Goal: Find specific page/section: Find specific page/section

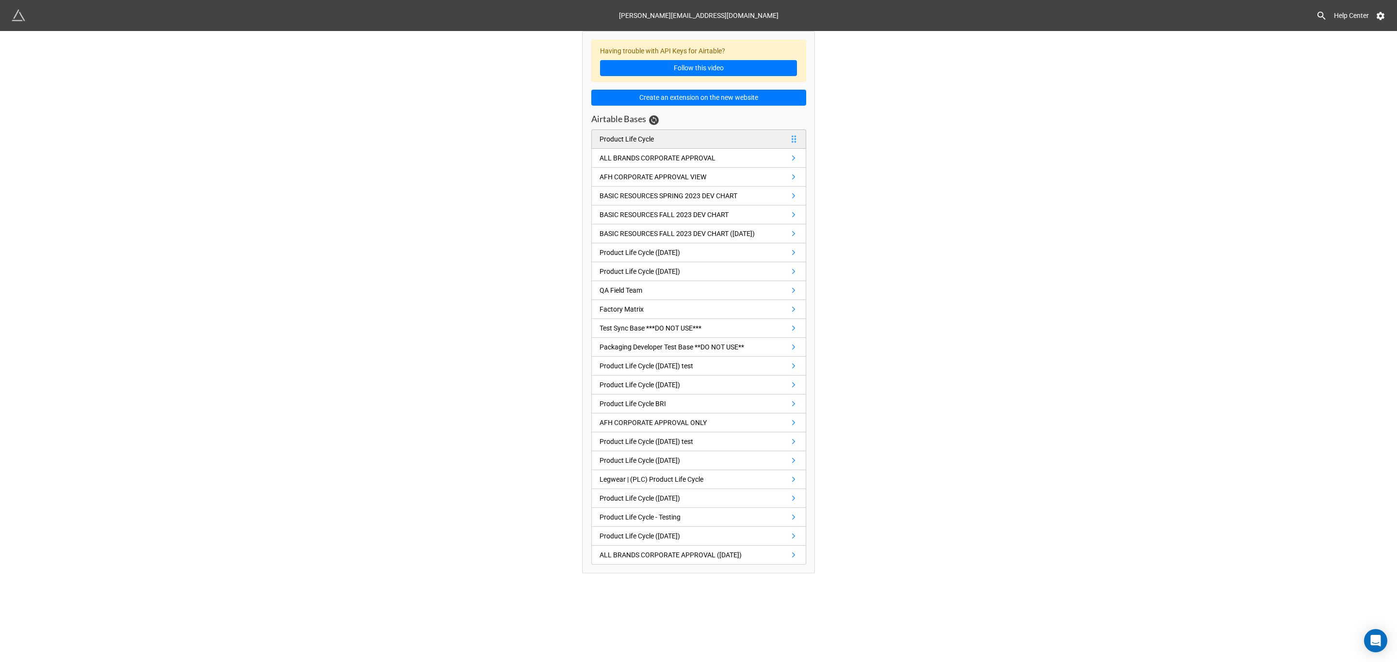
click at [659, 142] on link "Product Life Cycle" at bounding box center [698, 138] width 215 height 19
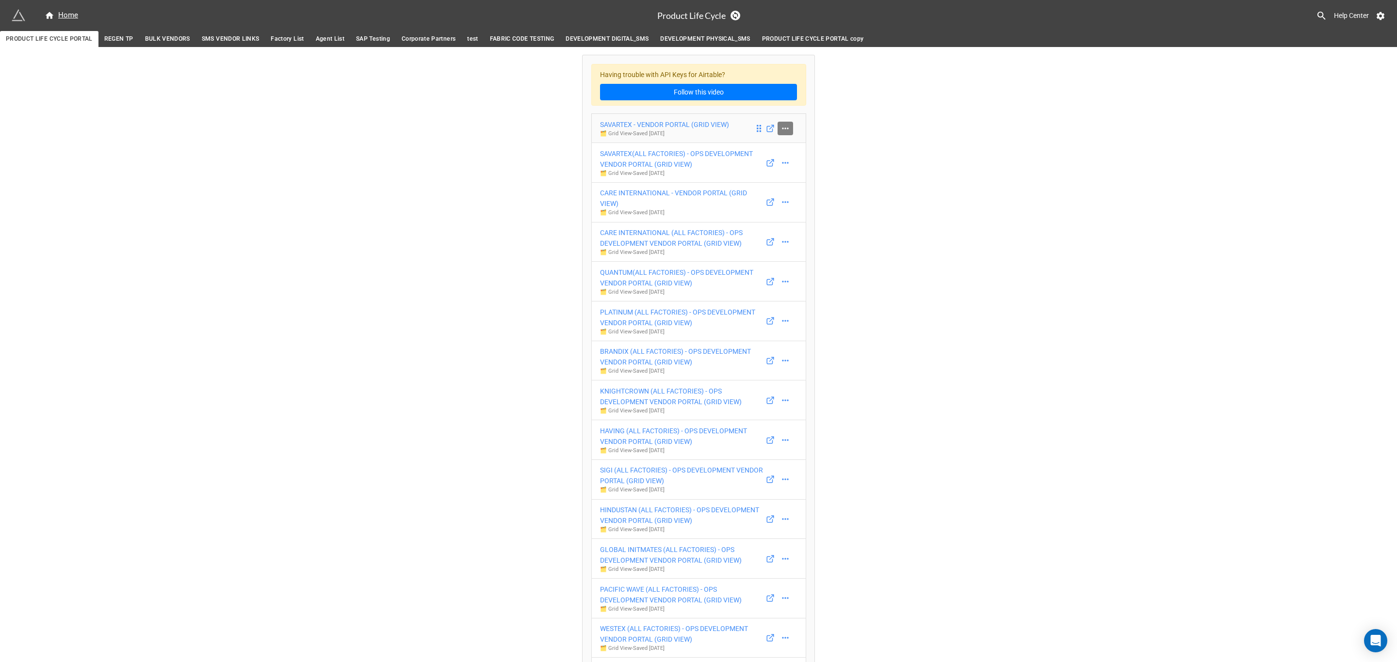
click at [784, 130] on icon at bounding box center [785, 129] width 10 height 10
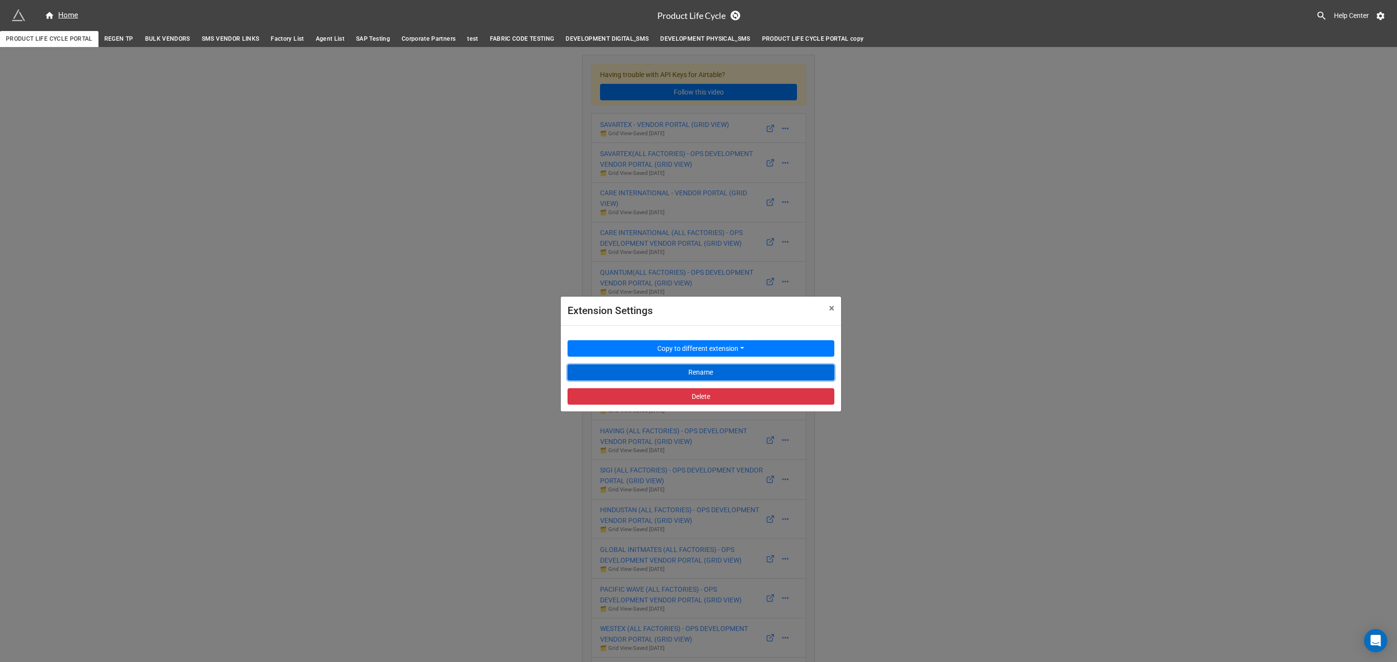
click at [744, 370] on button "Rename" at bounding box center [700, 373] width 267 height 16
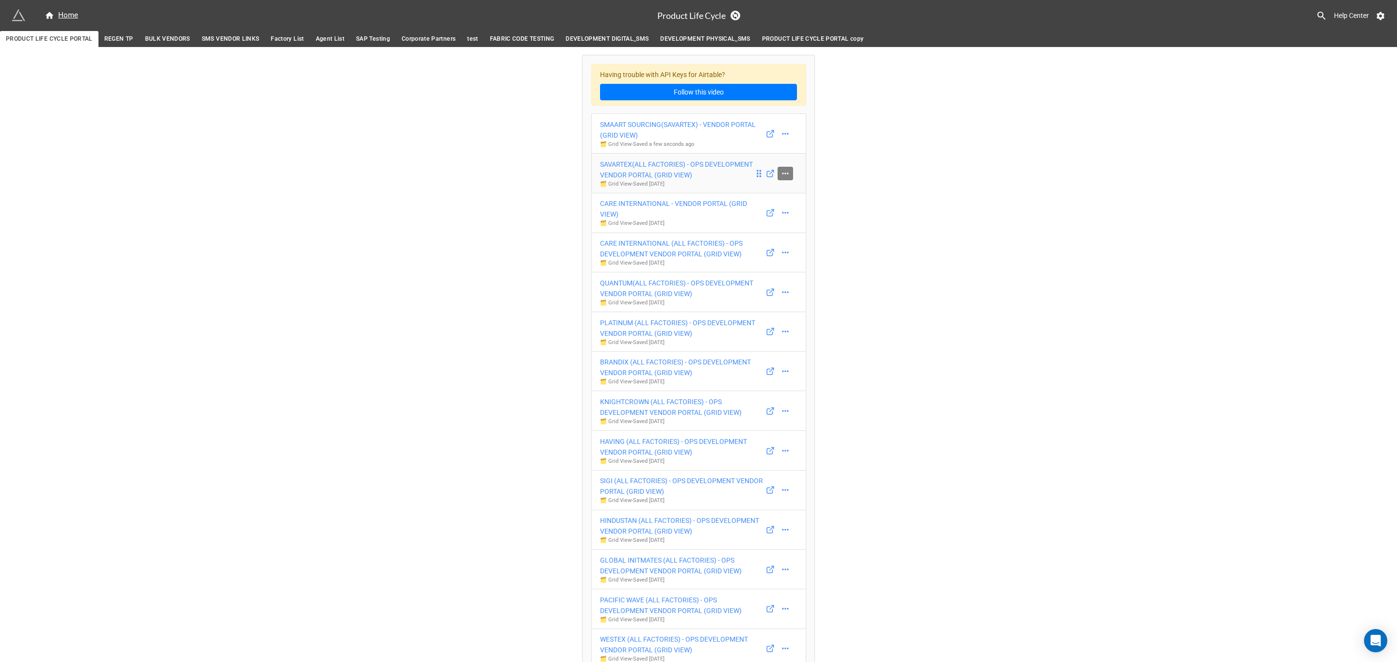
click at [786, 172] on icon at bounding box center [785, 174] width 10 height 10
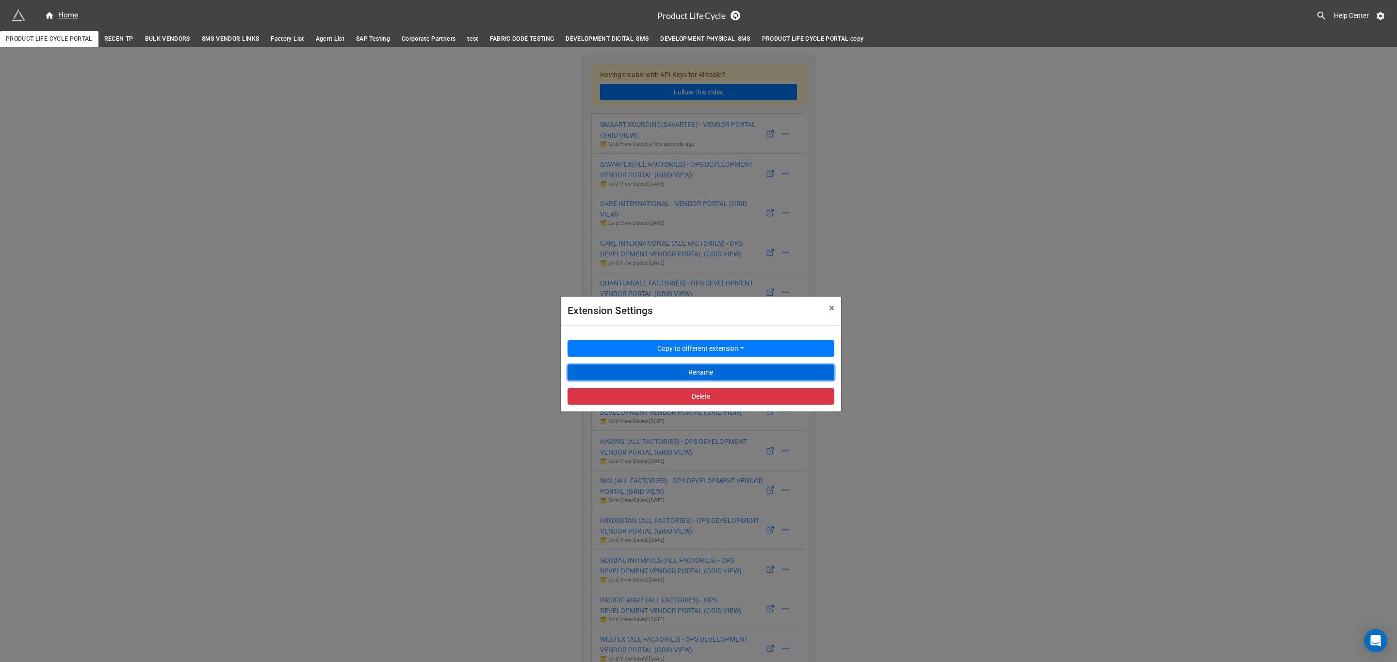
click at [691, 373] on button "Rename" at bounding box center [700, 373] width 267 height 16
